Goal: Check status: Check status

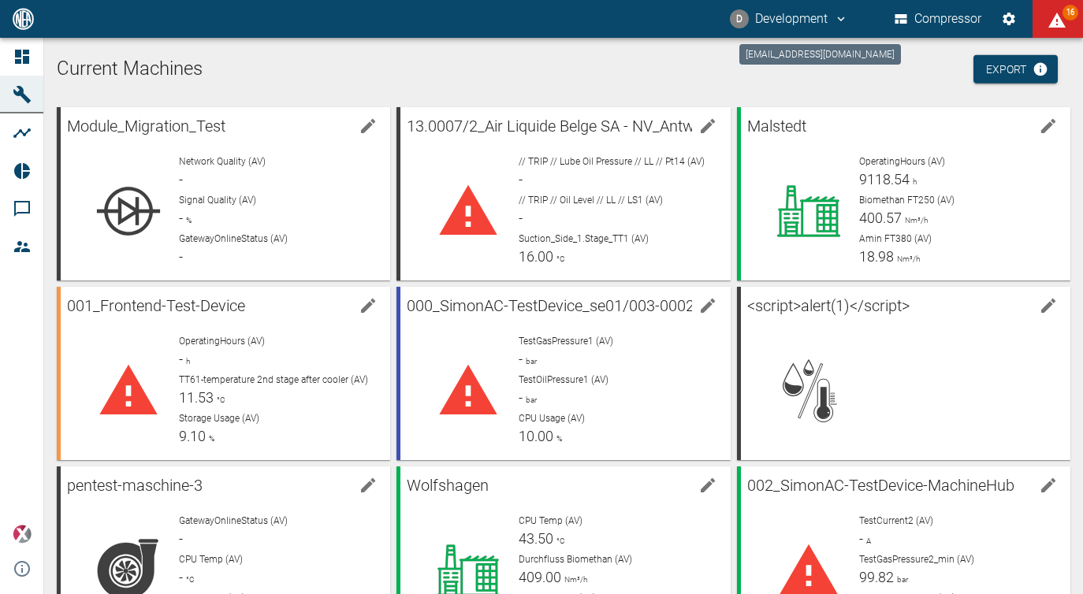
click at [788, 17] on button "D Development" at bounding box center [789, 19] width 123 height 28
click at [798, 64] on span "Logout" at bounding box center [815, 63] width 46 height 19
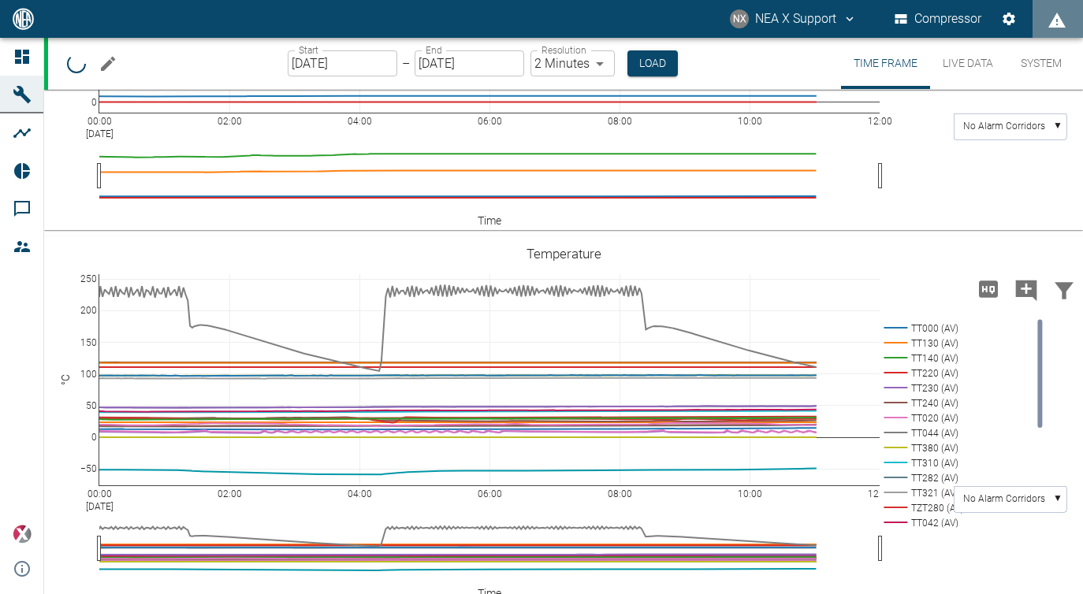
scroll to position [608, 0]
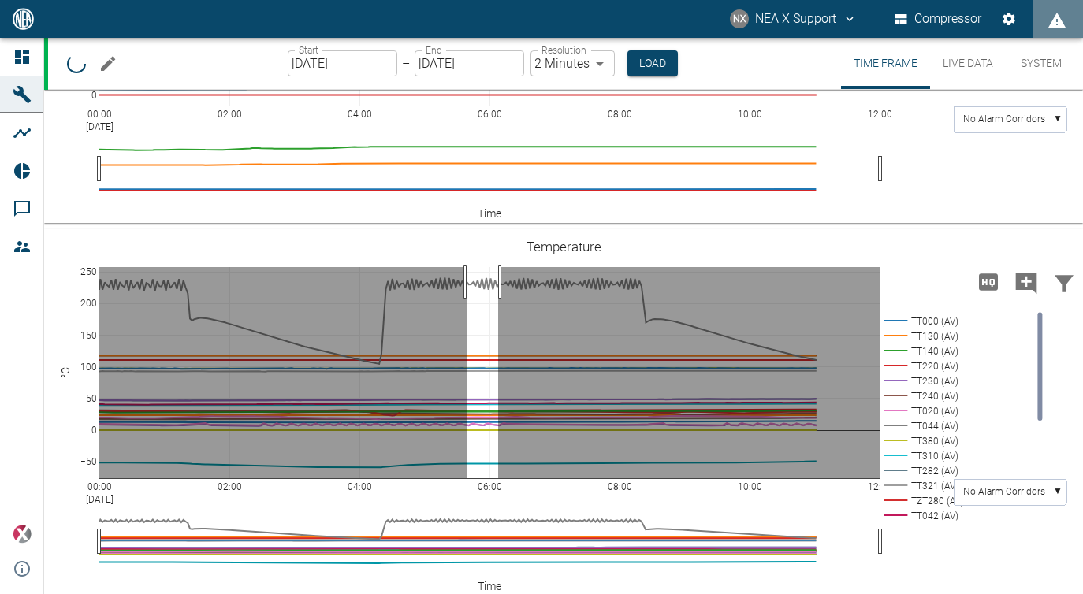
drag, startPoint x: 467, startPoint y: 275, endPoint x: 498, endPoint y: 279, distance: 31.8
click at [498, 279] on body "NX NEA X Support Compressor Dashboard Machines Analyses Reports Comments Member…" at bounding box center [541, 297] width 1083 height 594
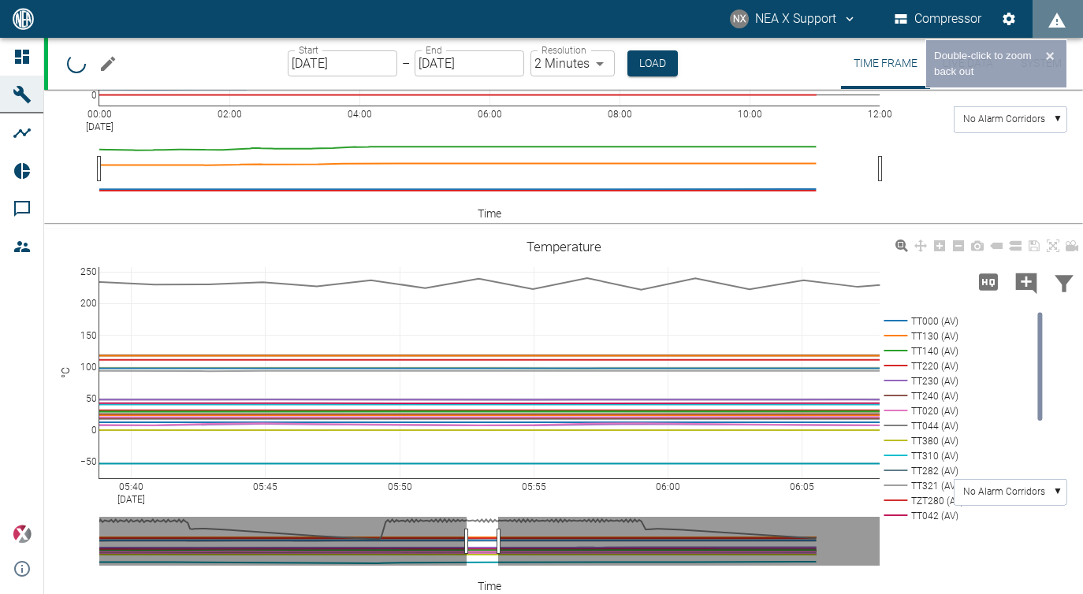
click at [610, 309] on body "NX NEA X Support Compressor Dashboard Machines Analyses Reports Comments Member…" at bounding box center [541, 297] width 1083 height 594
click at [612, 274] on body "NX NEA X Support Compressor Dashboard Machines Analyses Reports Comments Member…" at bounding box center [541, 297] width 1083 height 594
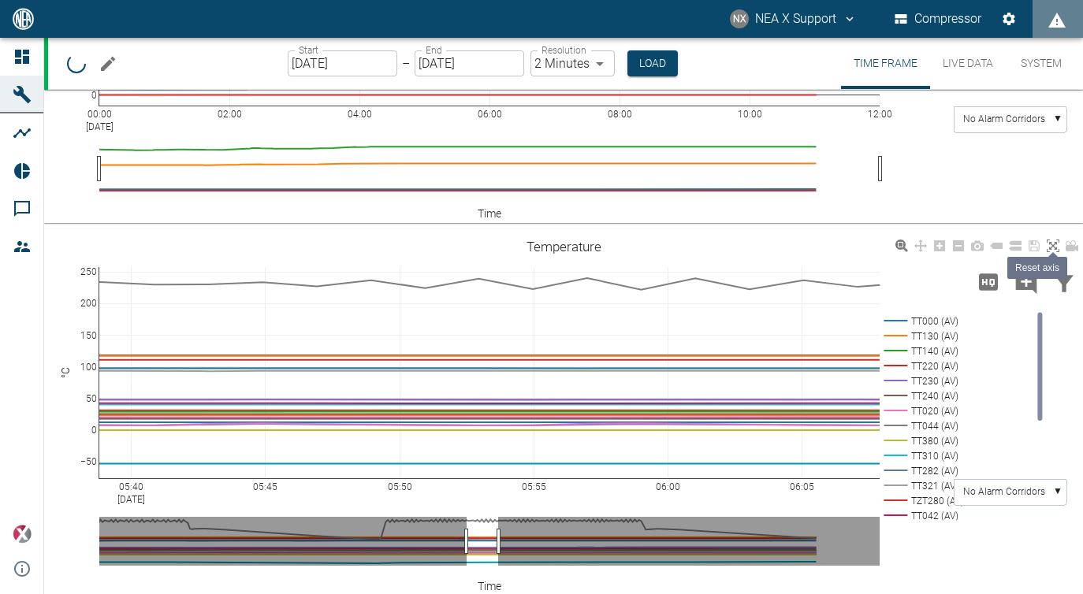
click at [1046, 240] on link at bounding box center [1053, 246] width 19 height 18
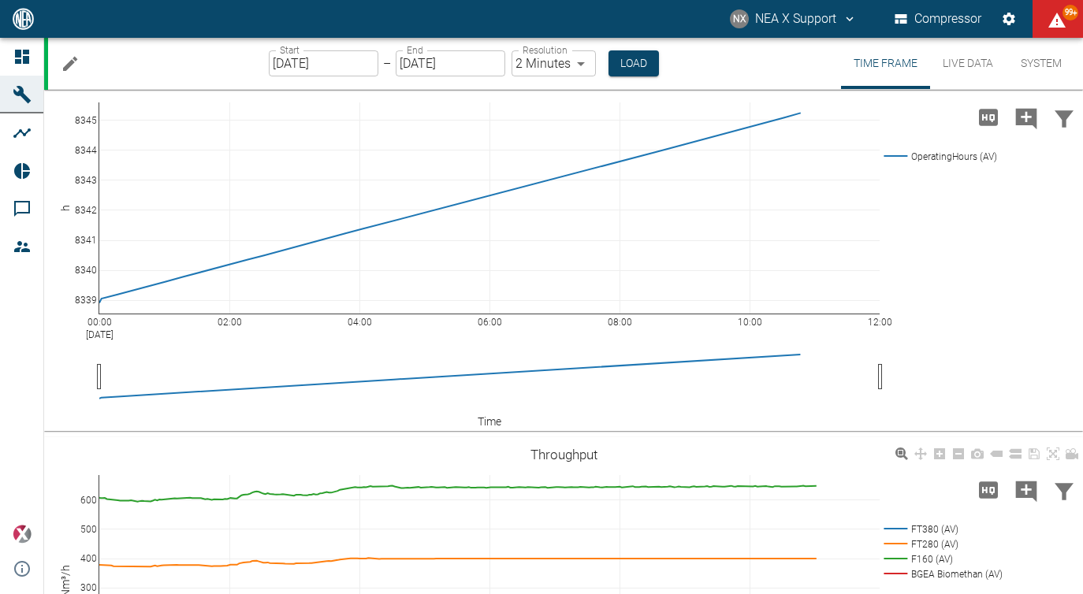
scroll to position [0, 0]
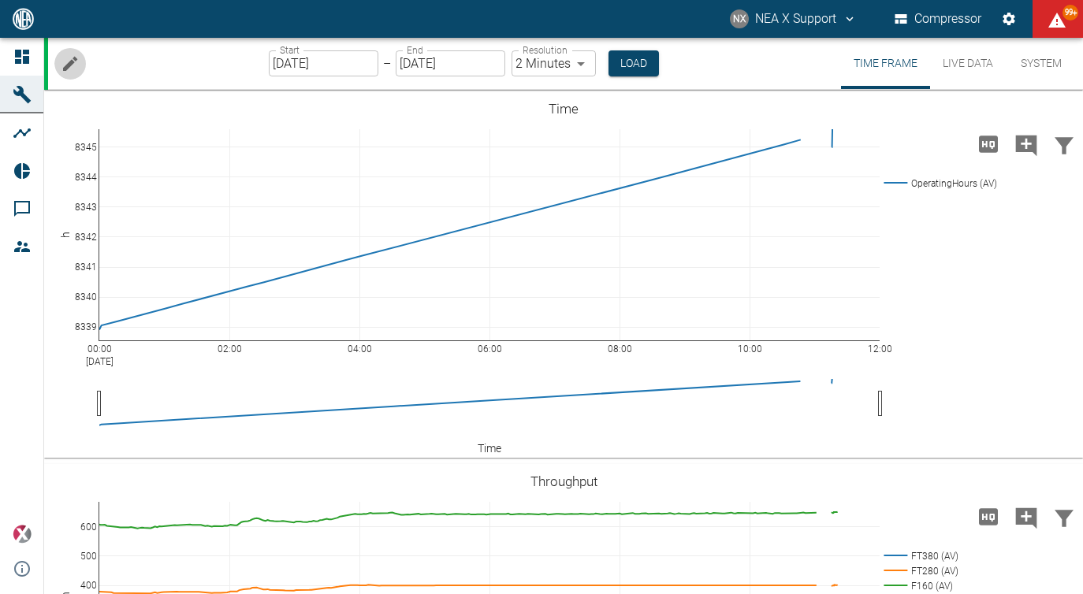
click at [65, 58] on icon "Edit machine" at bounding box center [70, 63] width 19 height 19
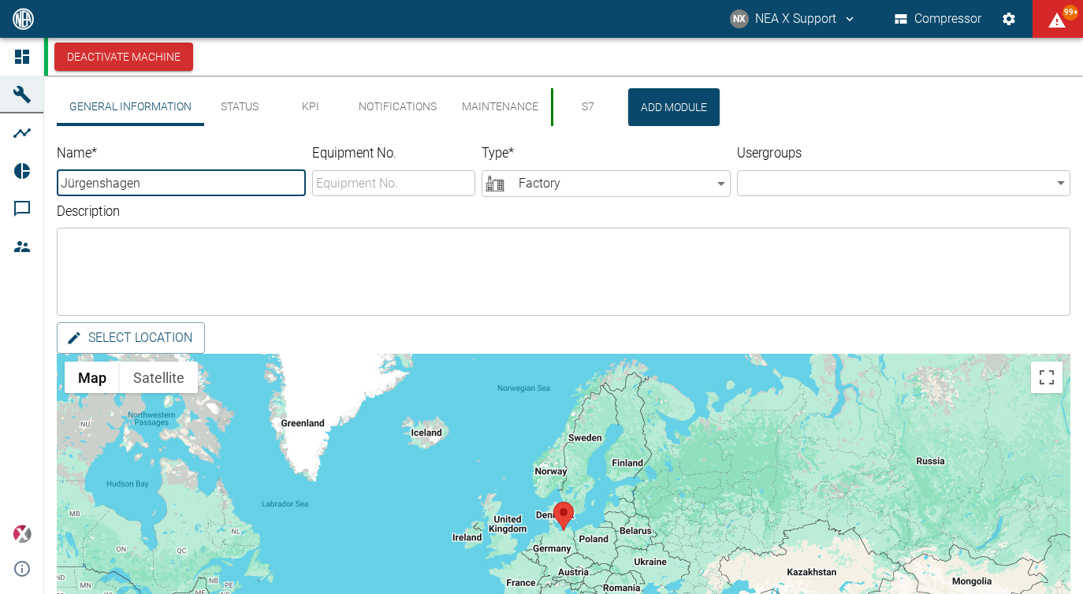
click at [565, 108] on button "S7" at bounding box center [586, 107] width 71 height 38
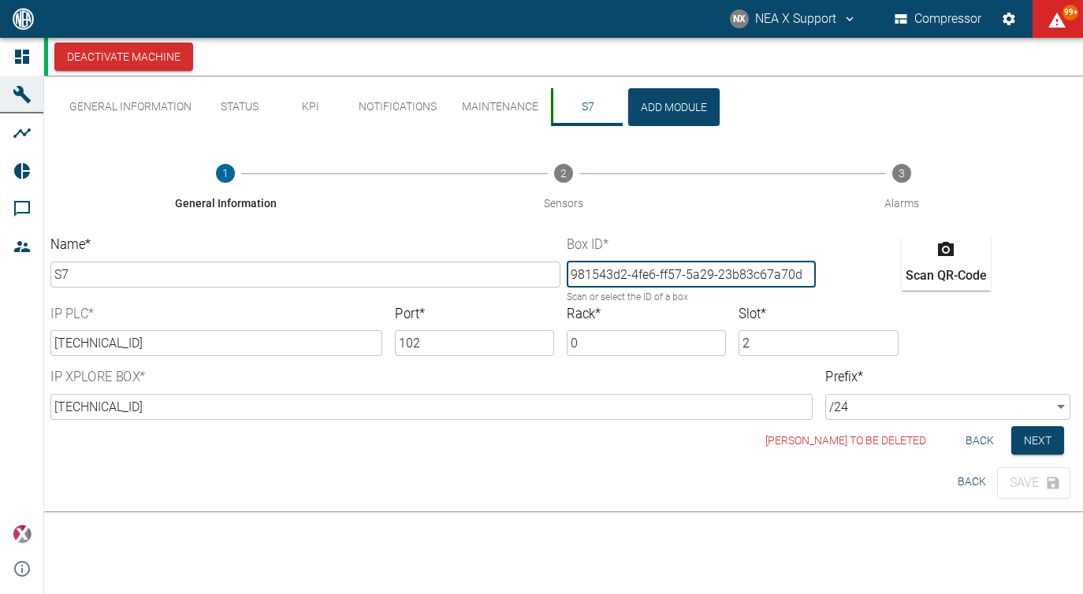
drag, startPoint x: 568, startPoint y: 273, endPoint x: 627, endPoint y: 270, distance: 59.2
click at [627, 270] on input "981543d2-4fe6-ff57-5a29-23b83c67a70d" at bounding box center [691, 275] width 249 height 26
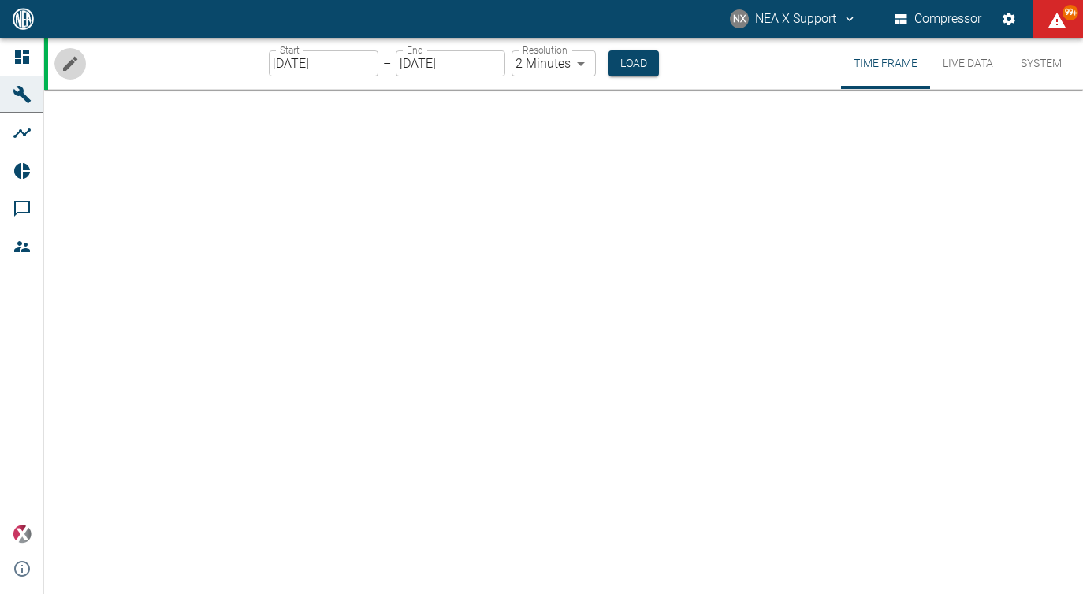
click at [74, 69] on icon "Edit machine" at bounding box center [70, 63] width 19 height 19
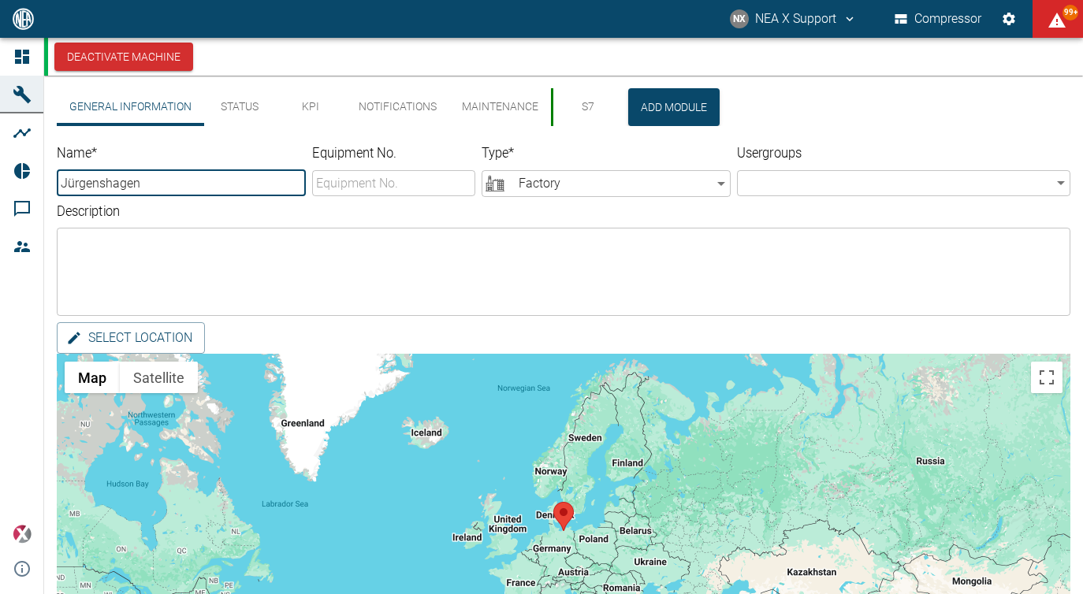
click at [579, 111] on button "S7" at bounding box center [586, 107] width 71 height 38
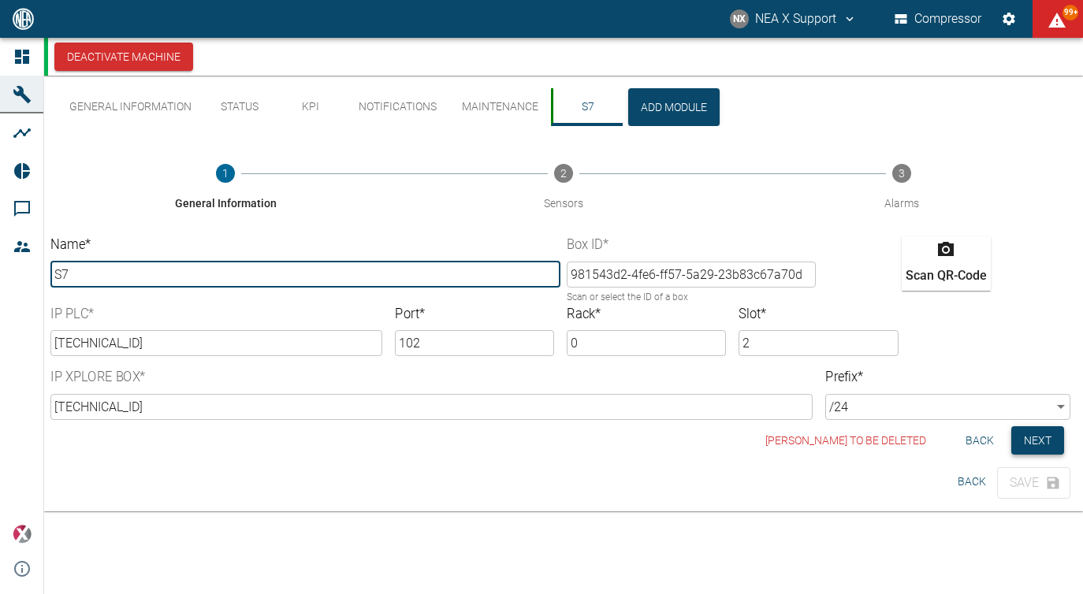
click at [1035, 445] on button "Next" at bounding box center [1038, 441] width 53 height 29
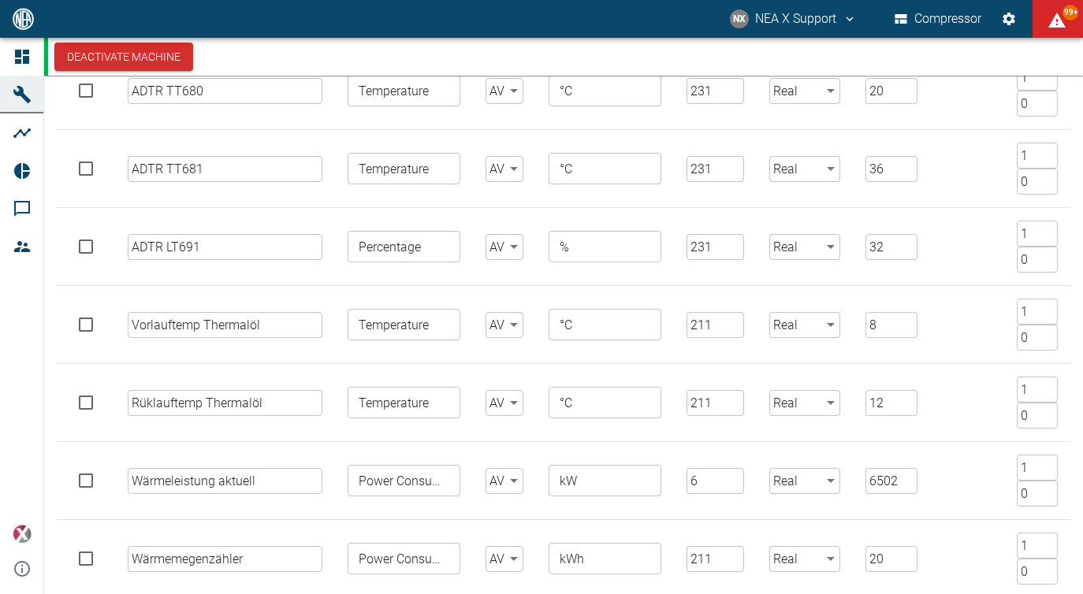
scroll to position [5289, 0]
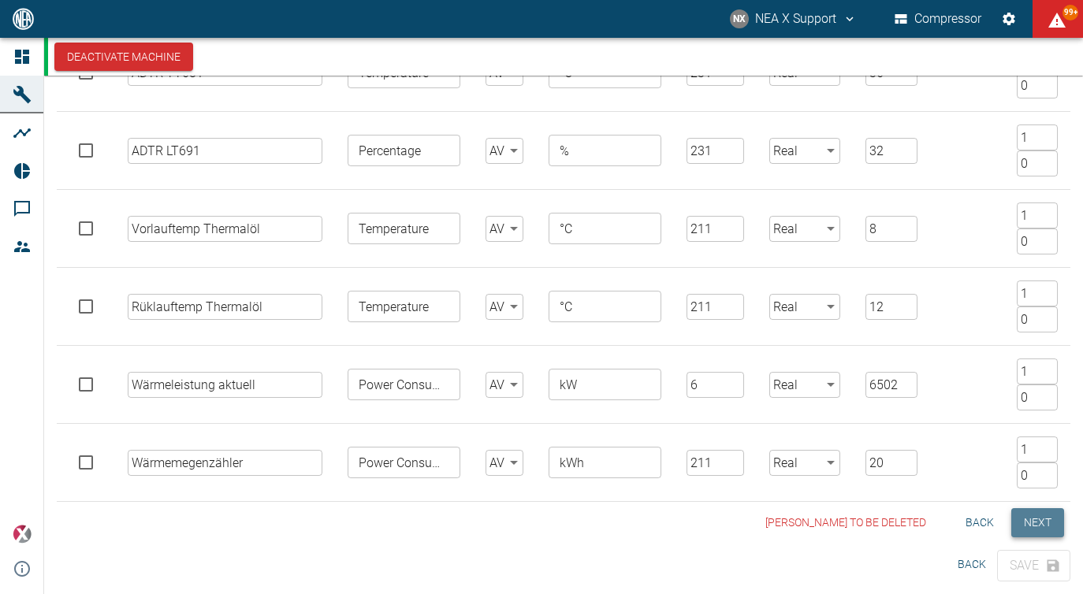
click at [1030, 521] on button "Next" at bounding box center [1038, 523] width 53 height 29
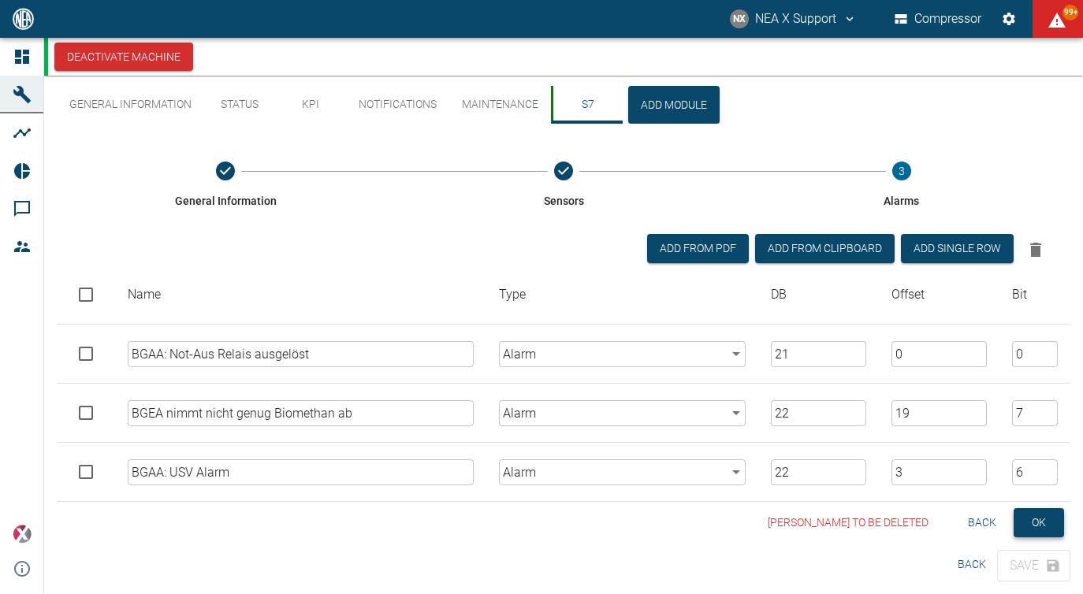
scroll to position [2, 0]
click at [981, 514] on button "Back" at bounding box center [982, 523] width 50 height 29
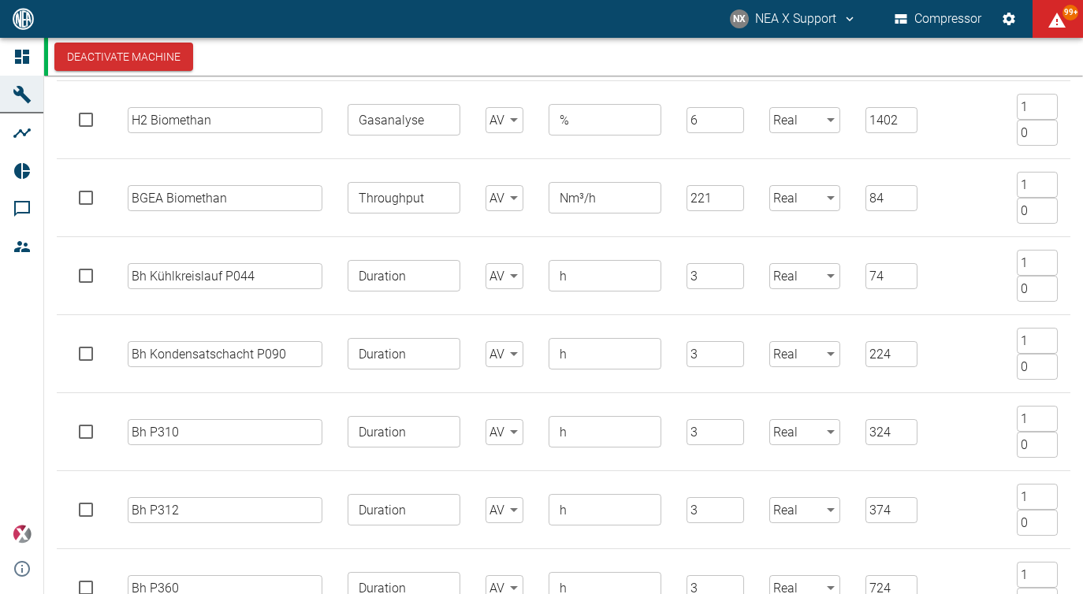
scroll to position [3990, 0]
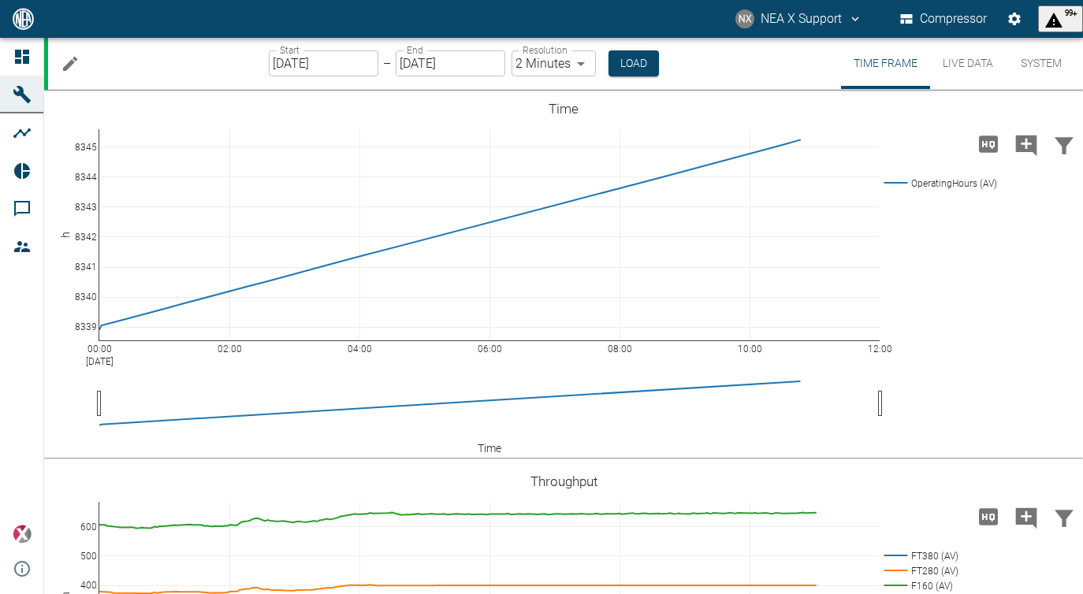
click at [967, 55] on button "Live Data" at bounding box center [968, 63] width 76 height 51
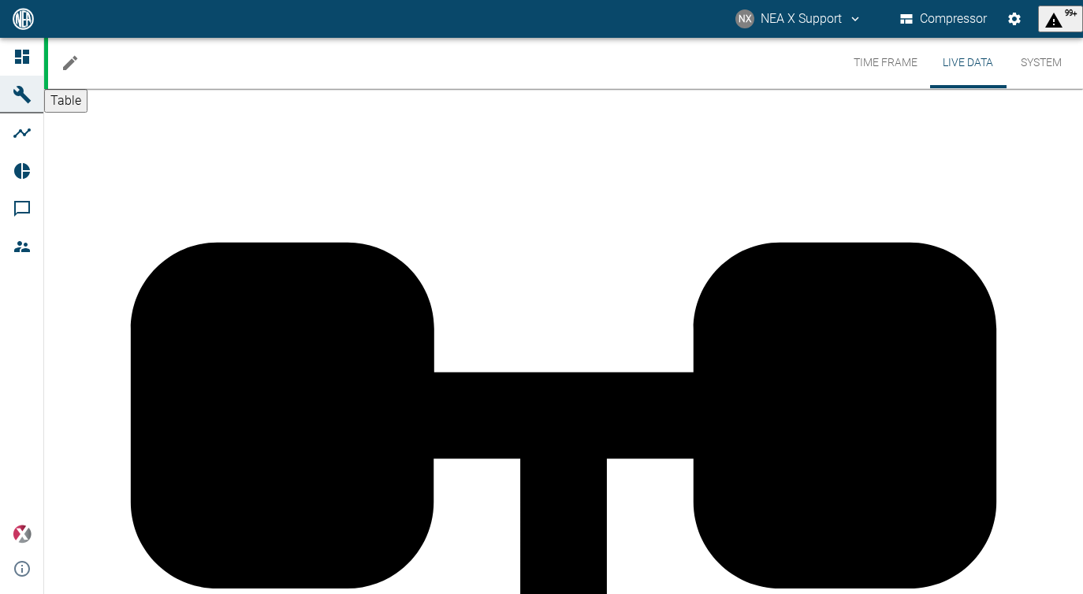
scroll to position [2845, 0]
